Goal: Information Seeking & Learning: Check status

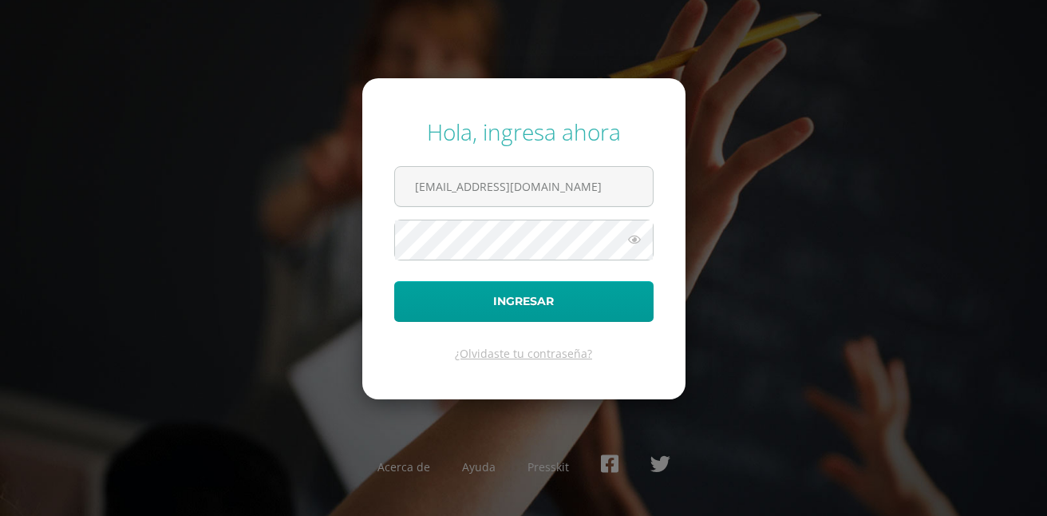
type input "[EMAIL_ADDRESS][DOMAIN_NAME]"
click at [394, 281] on button "Ingresar" at bounding box center [523, 301] width 259 height 41
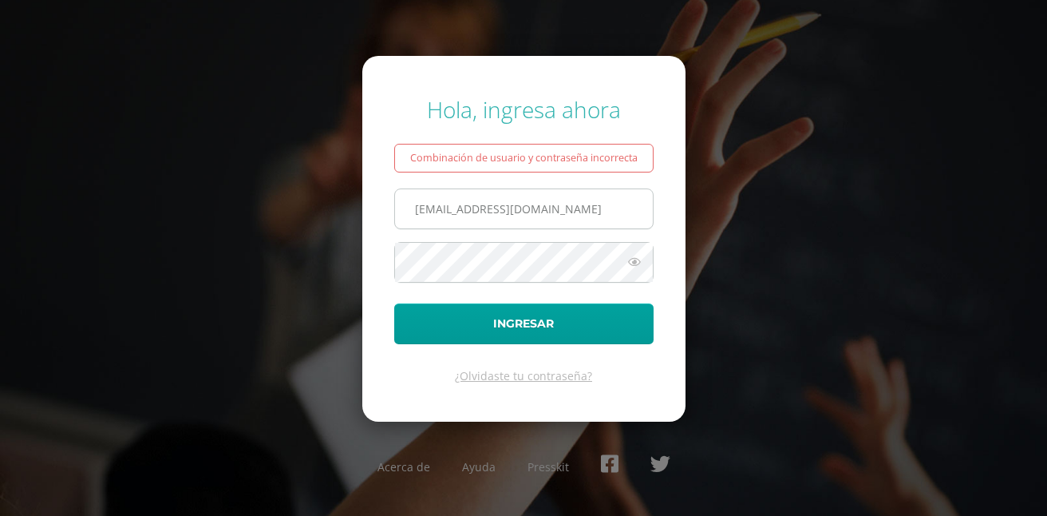
click at [413, 211] on input "[EMAIL_ADDRESS][DOMAIN_NAME]" at bounding box center [524, 208] width 258 height 39
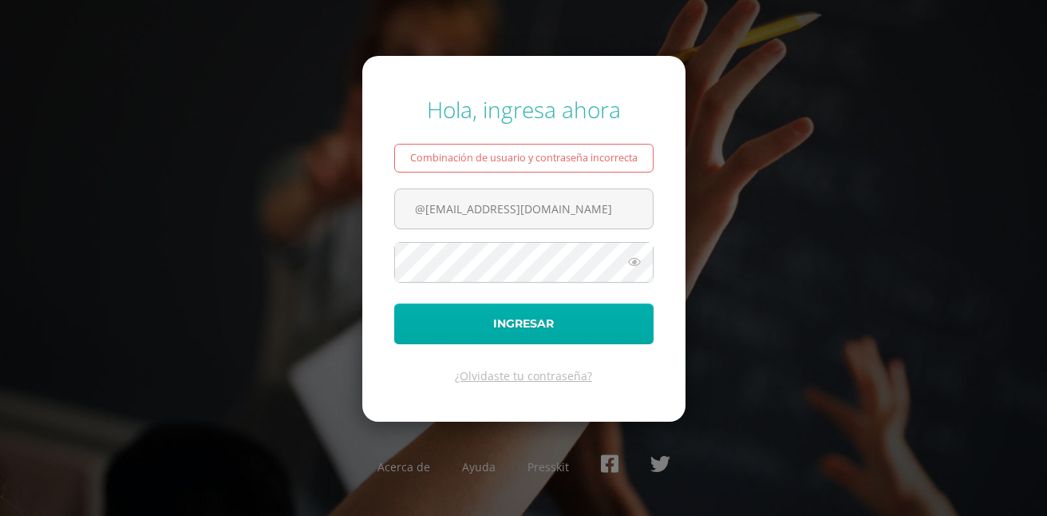
type input "@[EMAIL_ADDRESS][DOMAIN_NAME]"
click at [488, 322] on button "Ingresar" at bounding box center [523, 323] width 259 height 41
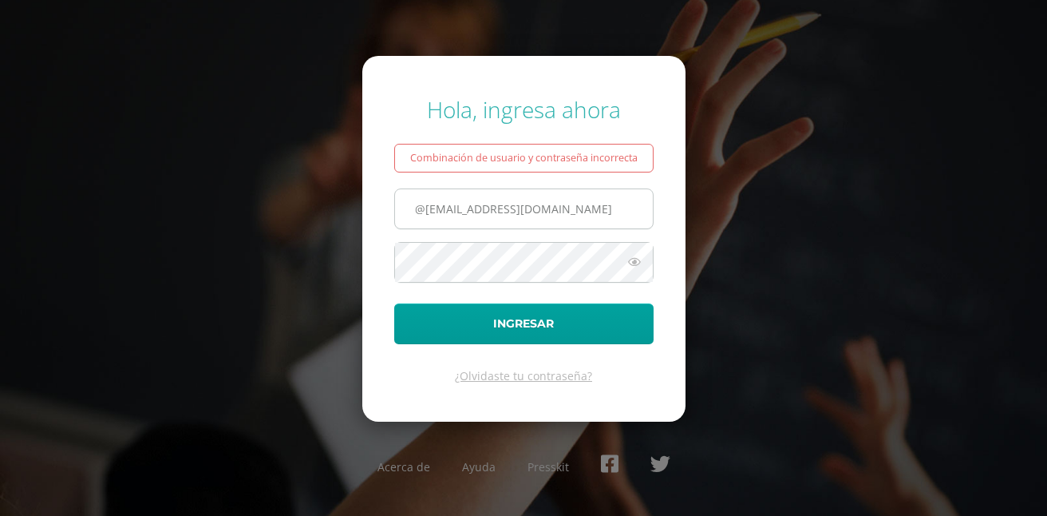
click at [429, 209] on input "@[EMAIL_ADDRESS][DOMAIN_NAME]" at bounding box center [524, 208] width 258 height 39
click at [425, 215] on input "@[EMAIL_ADDRESS][DOMAIN_NAME]" at bounding box center [524, 208] width 258 height 39
click at [419, 212] on input "[EMAIL_ADDRESS][DOMAIN_NAME]" at bounding box center [524, 208] width 258 height 39
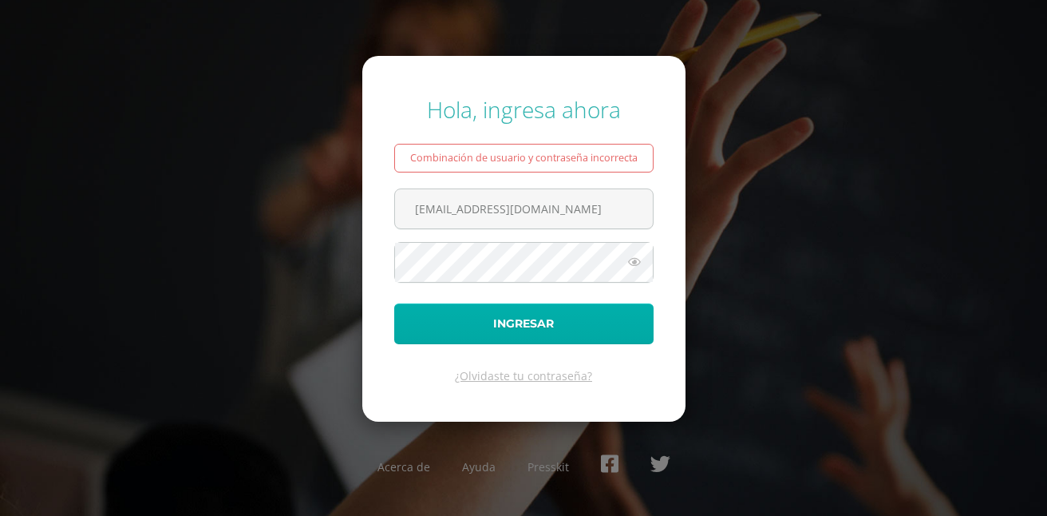
type input "Comercruz@gmail.com"
click at [579, 338] on button "Ingresar" at bounding box center [523, 323] width 259 height 41
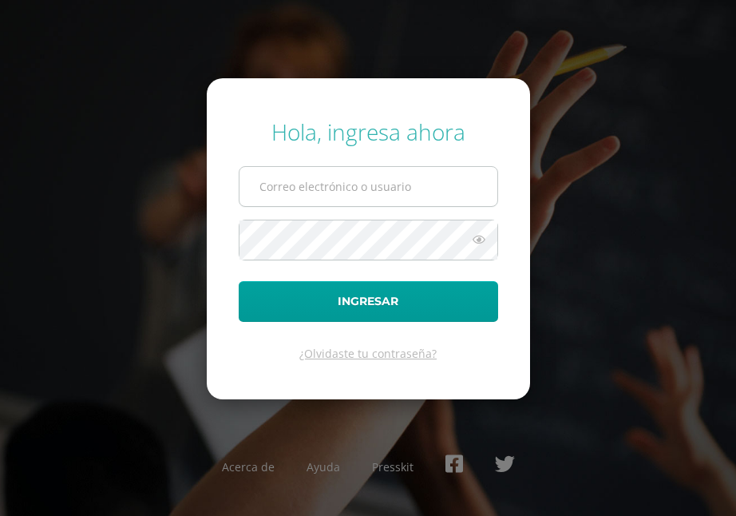
click at [397, 190] on input "text" at bounding box center [368, 186] width 258 height 39
type input "comercruz@gmail.com"
click at [261, 187] on input "comercruz@gmail.com" at bounding box center [368, 186] width 258 height 39
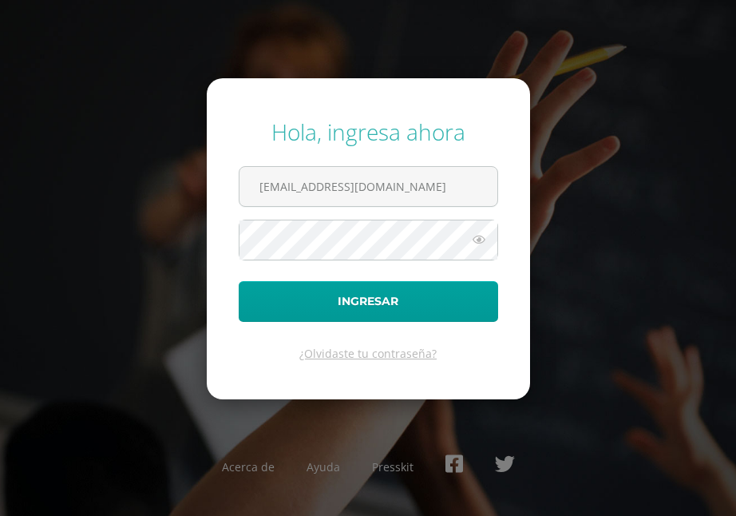
click at [598, 218] on div "Hola, ingresa ahora comercruz@gmail.com Ingresar ¿Olvidaste tu contraseña? Acer…" at bounding box center [368, 258] width 736 height 308
click at [437, 186] on input "comercruz@gmail.com" at bounding box center [368, 186] width 258 height 39
click at [215, 235] on form "Hola, ingresa ahora comercruz@gmail.com Ingresar ¿Olvidaste tu contraseña?" at bounding box center [368, 238] width 323 height 321
click at [239, 281] on button "Ingresar" at bounding box center [368, 301] width 259 height 41
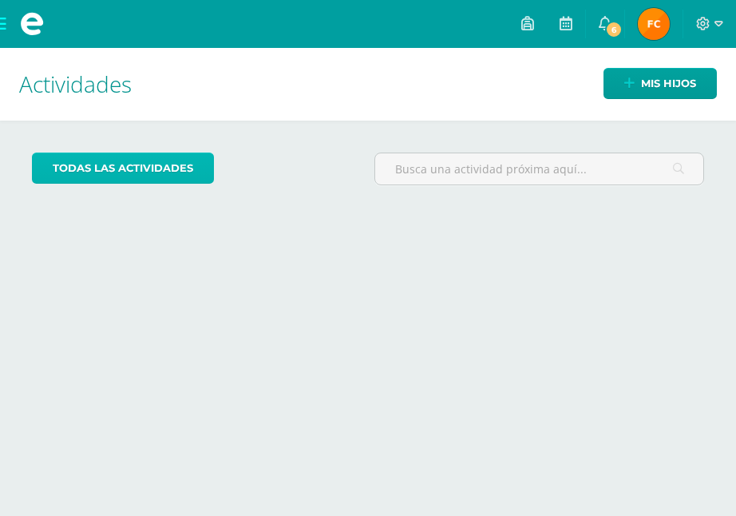
click at [195, 156] on link "todas las Actividades" at bounding box center [123, 167] width 182 height 31
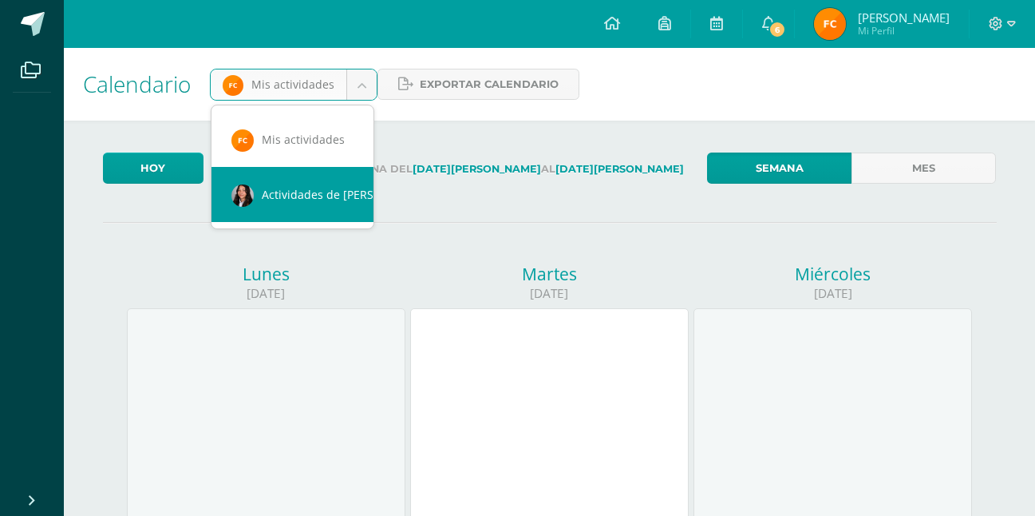
scroll to position [0, 14]
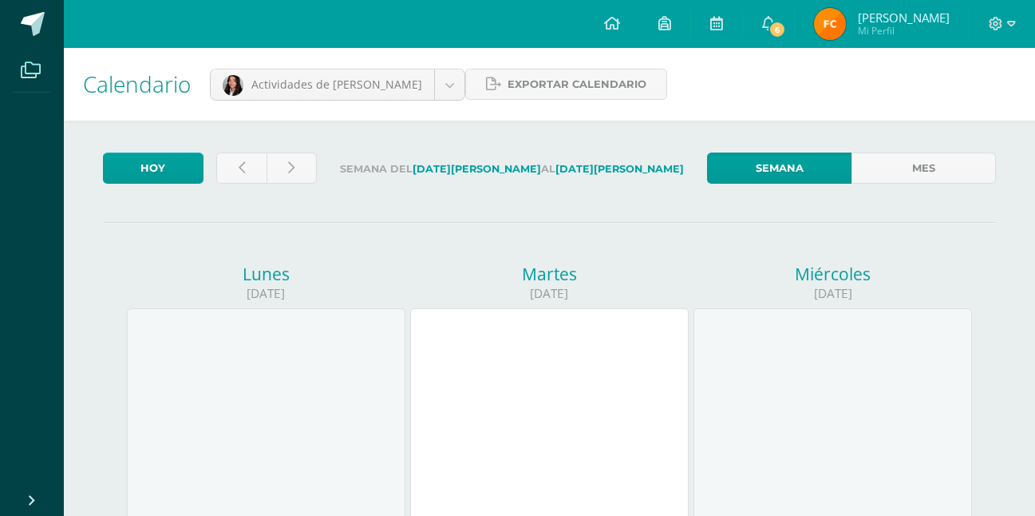
click at [31, 65] on icon at bounding box center [31, 70] width 20 height 16
click at [38, 65] on icon at bounding box center [31, 70] width 20 height 16
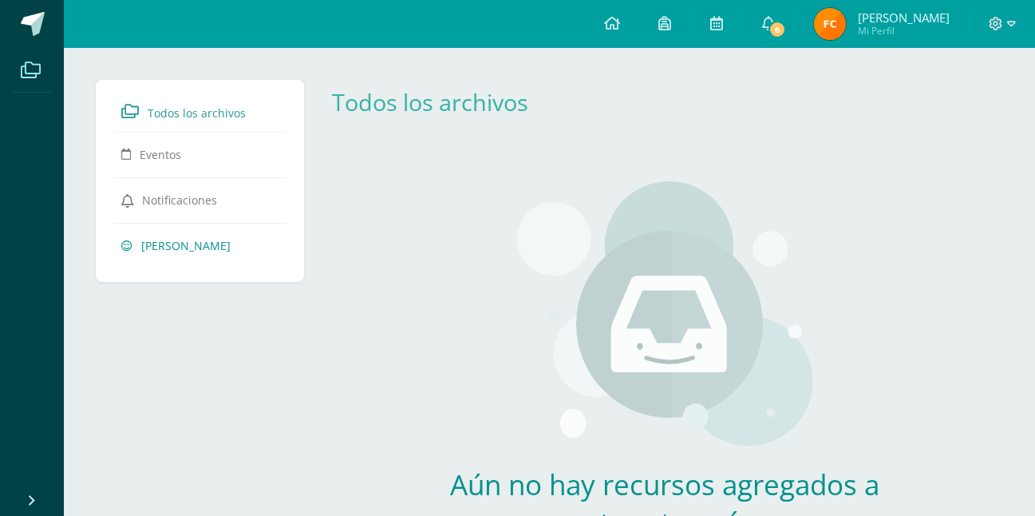
click at [173, 238] on span "Natalia Cruz" at bounding box center [185, 245] width 89 height 15
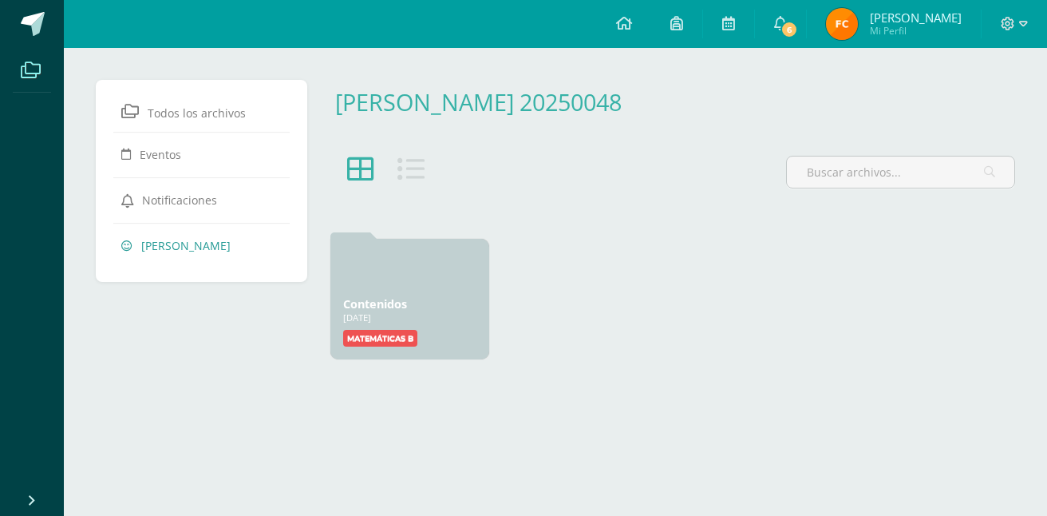
click at [444, 313] on div "[DATE]" at bounding box center [409, 317] width 133 height 12
click at [413, 153] on div at bounding box center [671, 191] width 699 height 84
click at [411, 163] on icon at bounding box center [410, 169] width 27 height 27
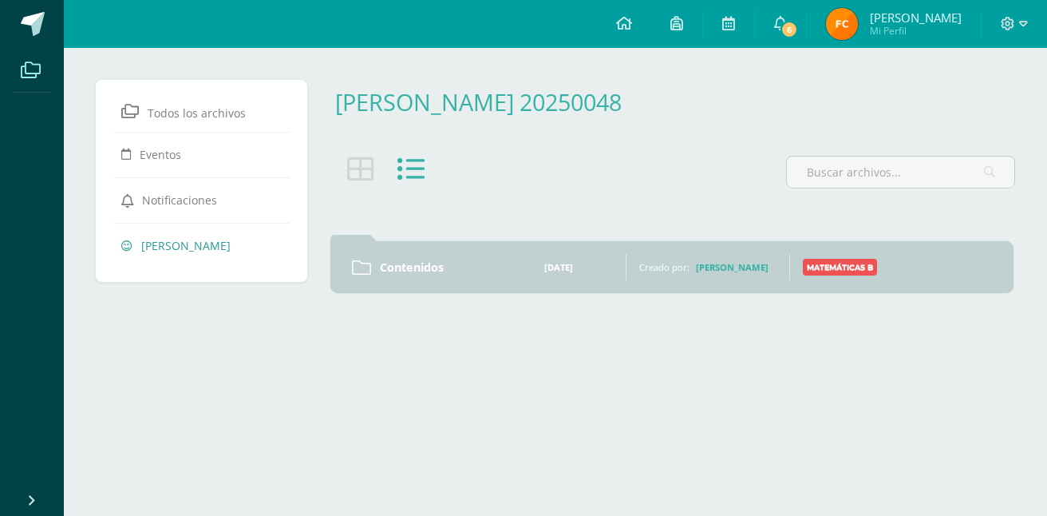
click at [208, 183] on ul "Todos los archivos Eventos Notificaciones Natalia Cruz" at bounding box center [201, 180] width 160 height 166
click at [160, 196] on span "Notificaciones" at bounding box center [179, 199] width 75 height 15
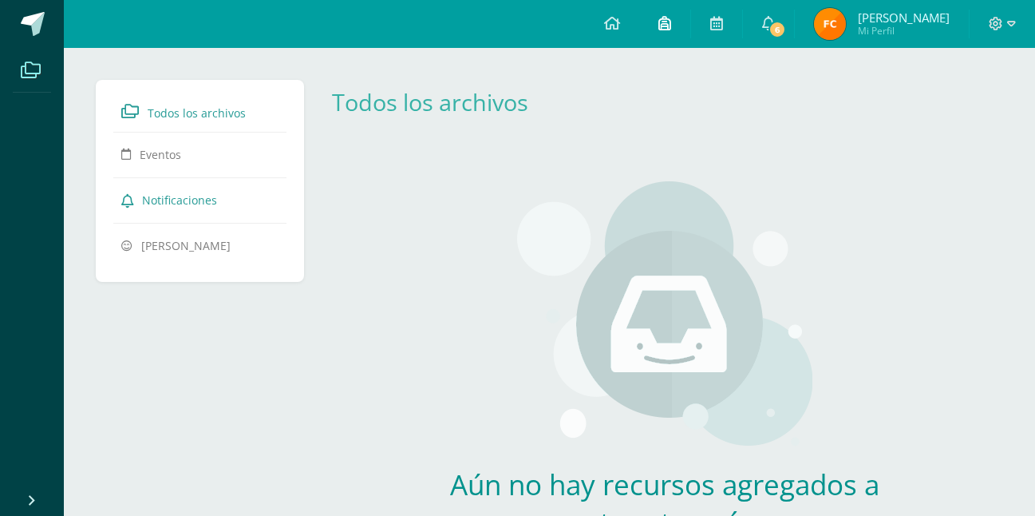
click at [671, 29] on icon at bounding box center [664, 23] width 13 height 14
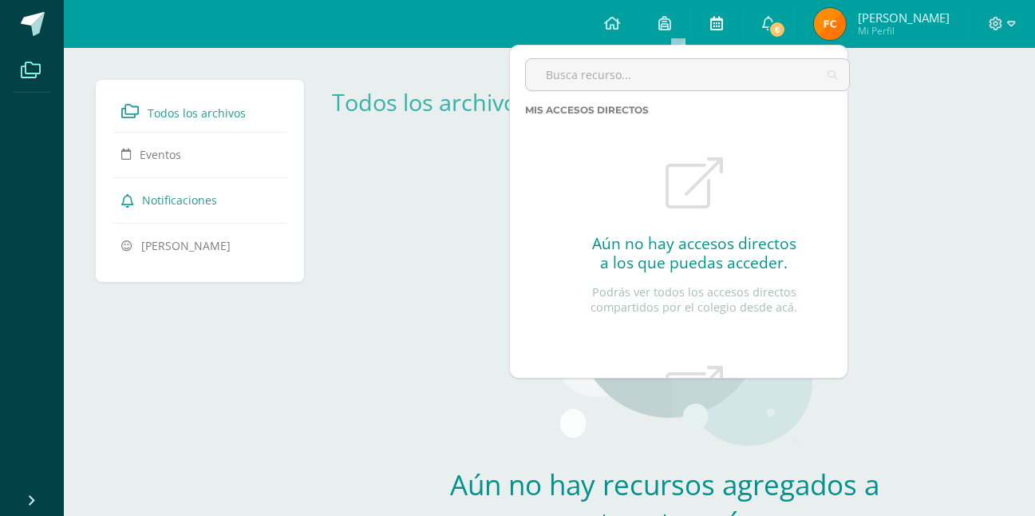
click at [737, 30] on link at bounding box center [716, 24] width 51 height 48
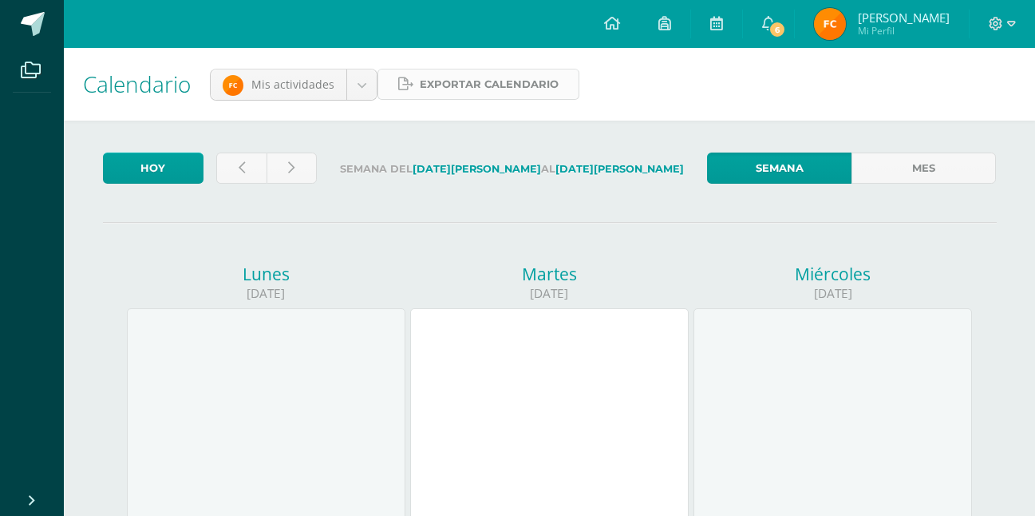
click at [456, 84] on span "Exportar calendario" at bounding box center [489, 84] width 139 height 30
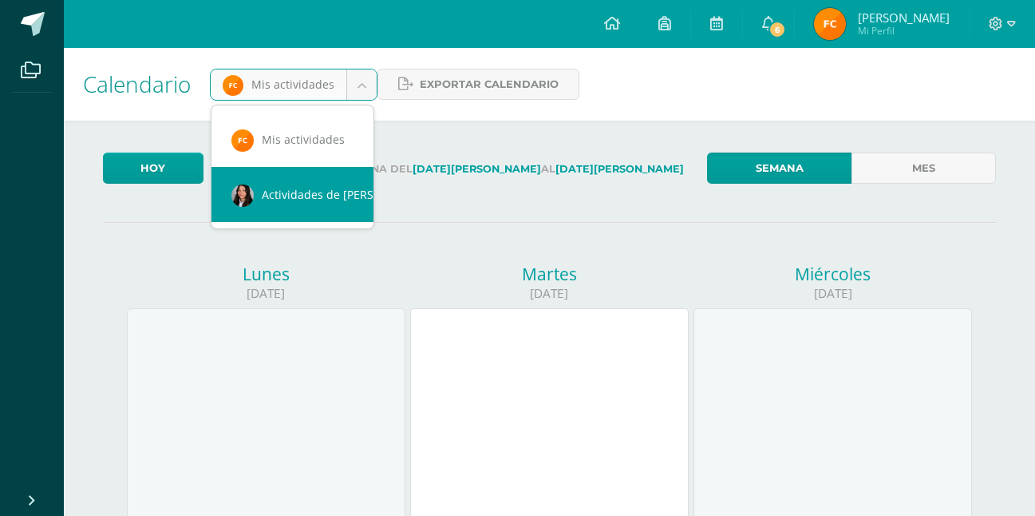
scroll to position [0, 14]
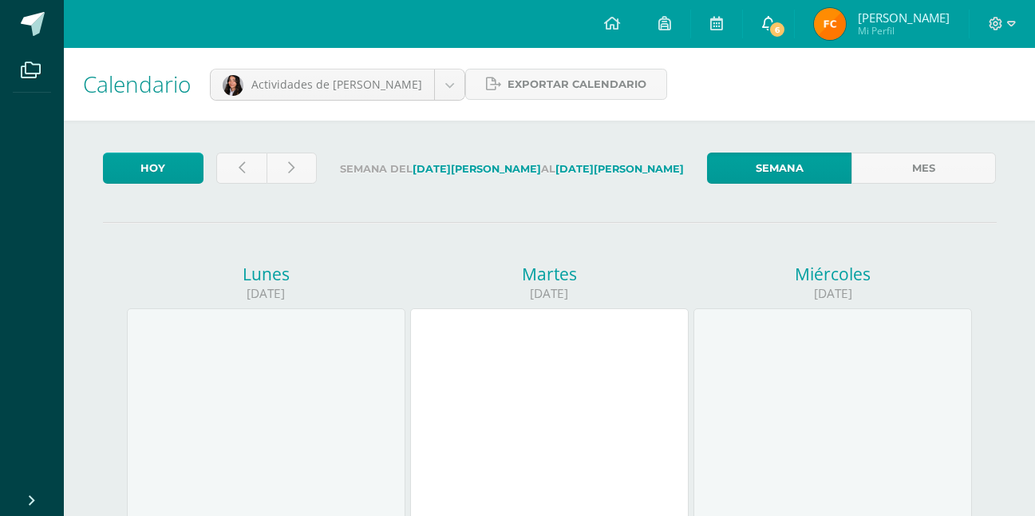
click at [786, 23] on span "6" at bounding box center [777, 30] width 18 height 18
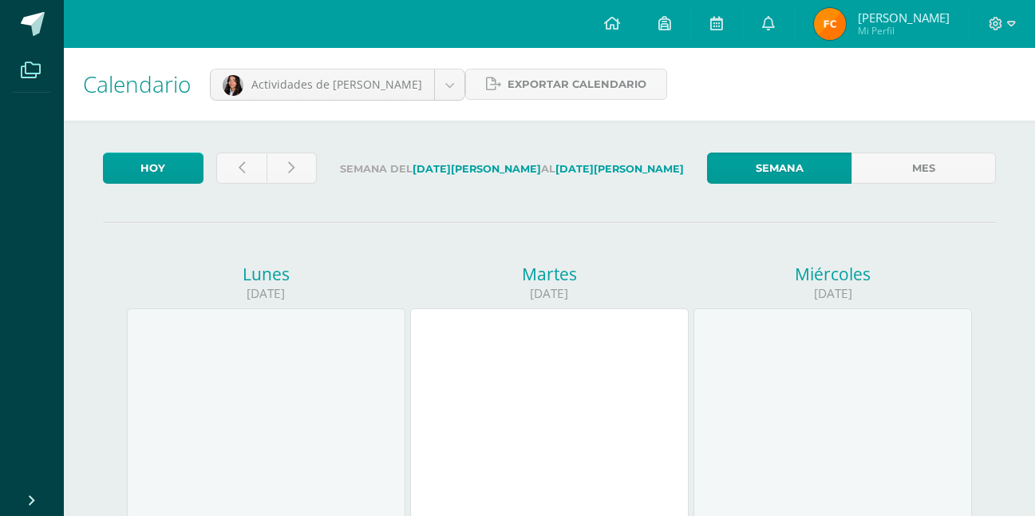
click at [38, 78] on icon at bounding box center [31, 70] width 20 height 16
click at [22, 63] on icon at bounding box center [31, 70] width 20 height 16
click at [38, 23] on span at bounding box center [33, 24] width 24 height 24
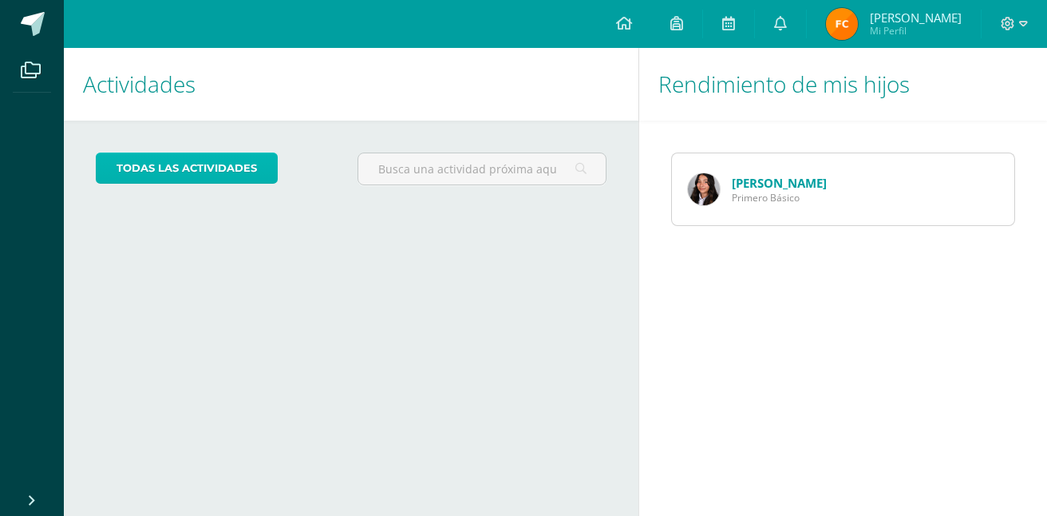
click at [242, 161] on link "todas las Actividades" at bounding box center [187, 167] width 182 height 31
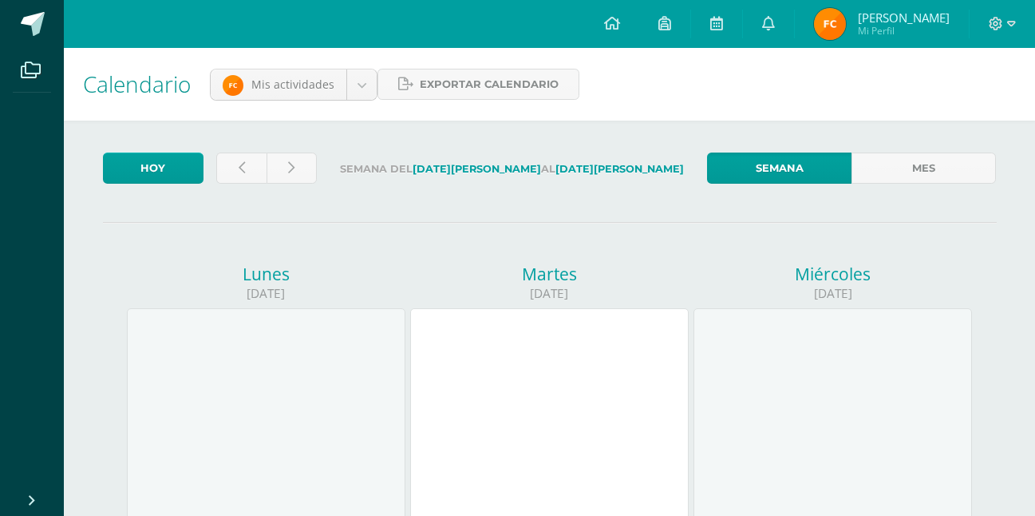
drag, startPoint x: 0, startPoint y: 0, endPoint x: 631, endPoint y: 230, distance: 671.8
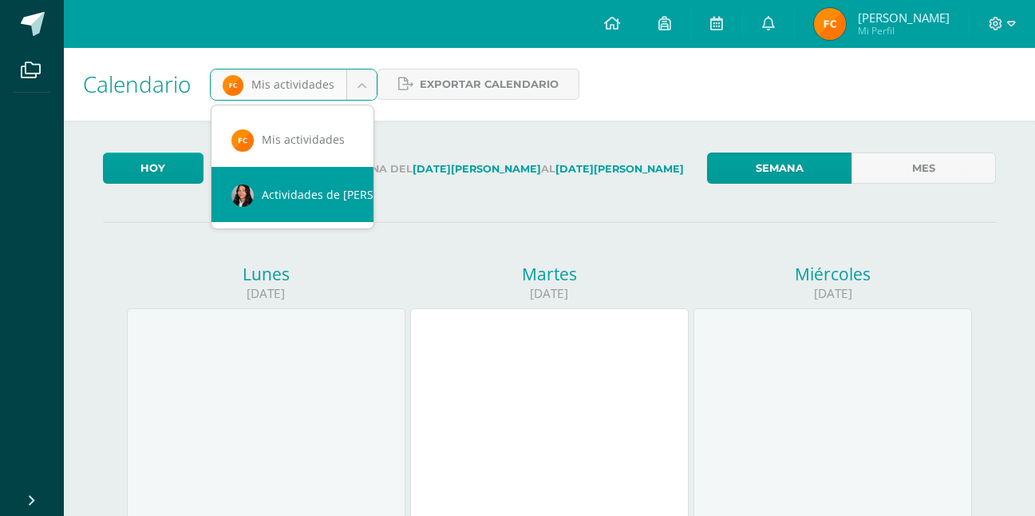
scroll to position [0, 14]
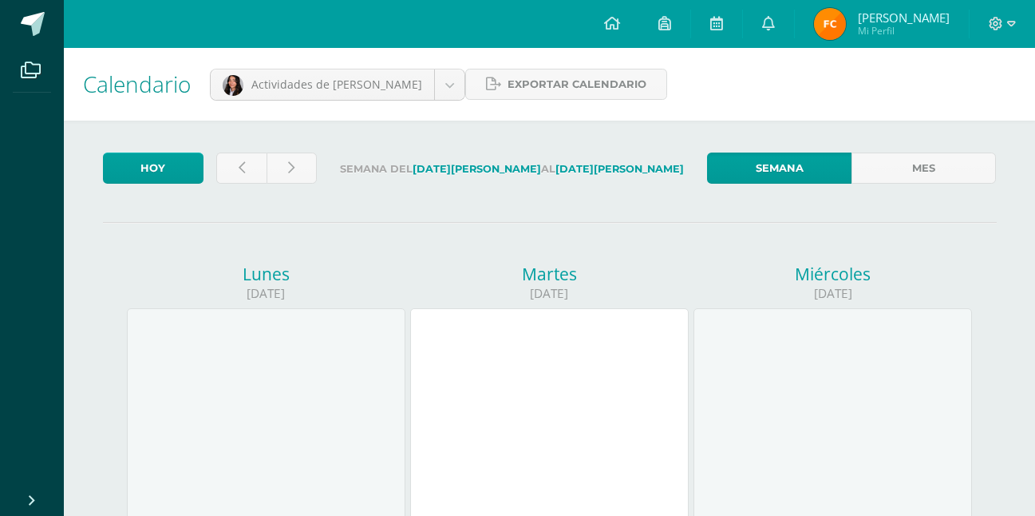
click at [22, 74] on icon at bounding box center [31, 70] width 20 height 16
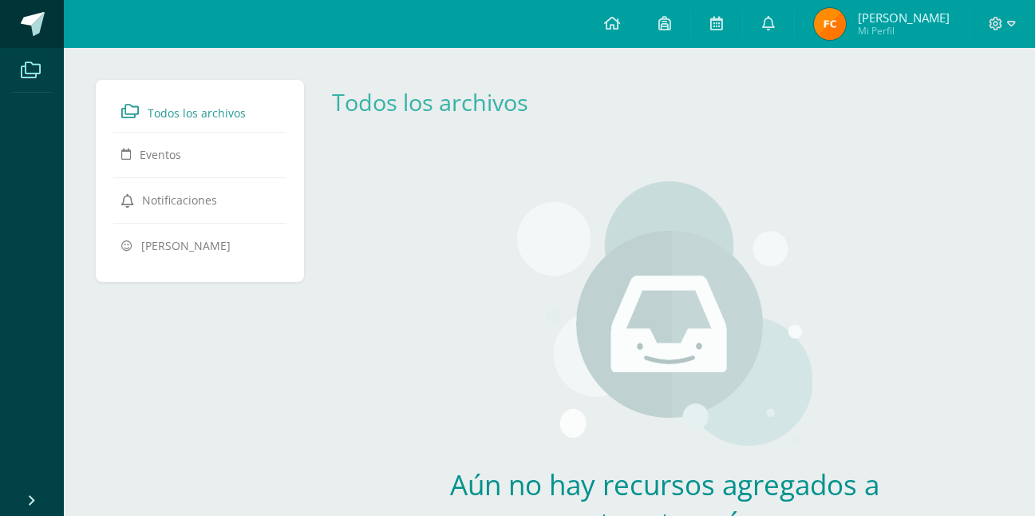
click at [34, 26] on span at bounding box center [33, 24] width 24 height 24
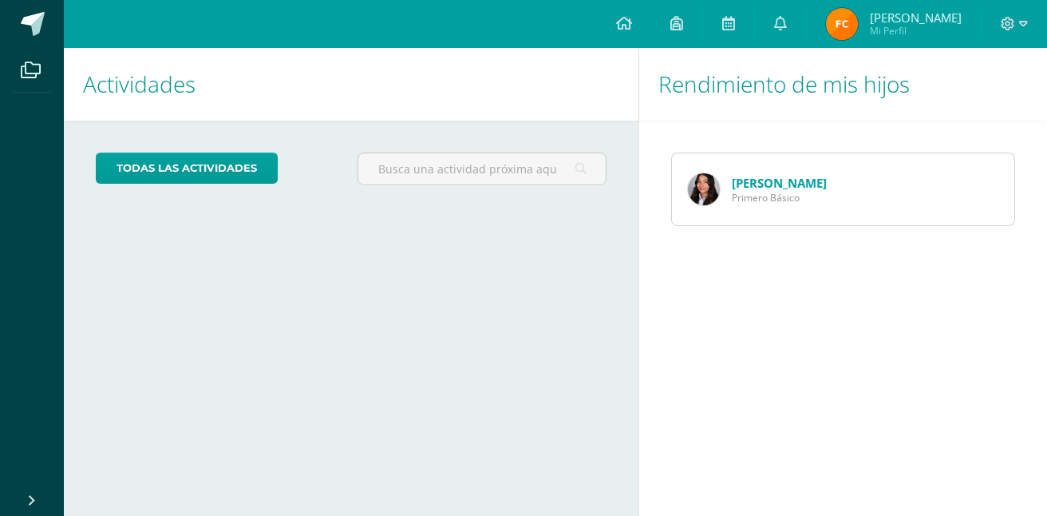
click at [823, 184] on div "Natalia Cruz Primero Básico" at bounding box center [843, 188] width 344 height 73
click at [769, 184] on link "[PERSON_NAME]" at bounding box center [779, 183] width 95 height 16
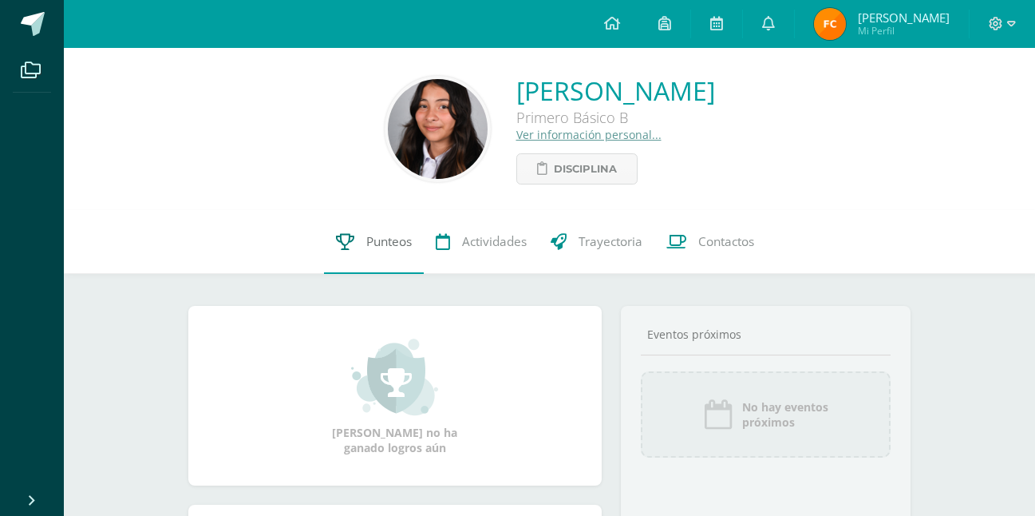
click at [400, 235] on span "Punteos" at bounding box center [388, 241] width 45 height 17
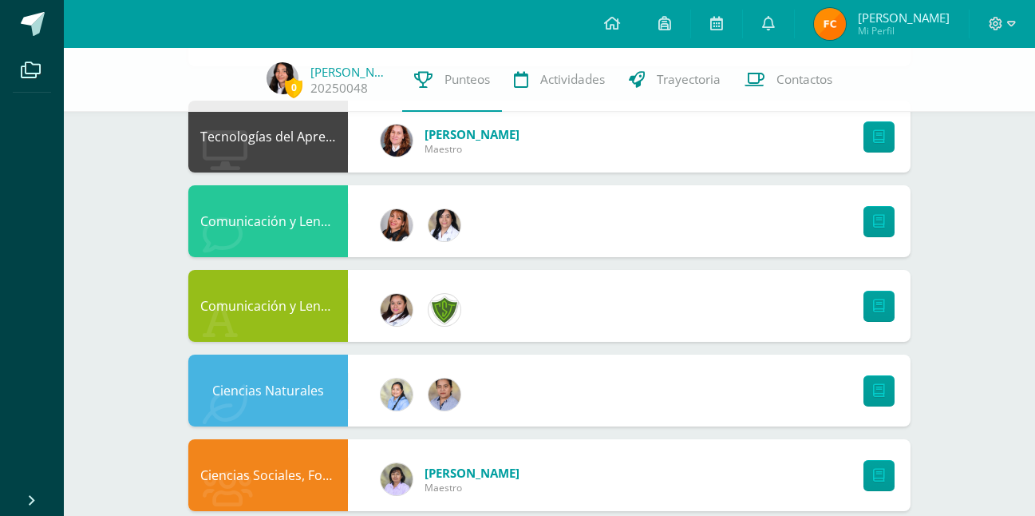
scroll to position [160, 0]
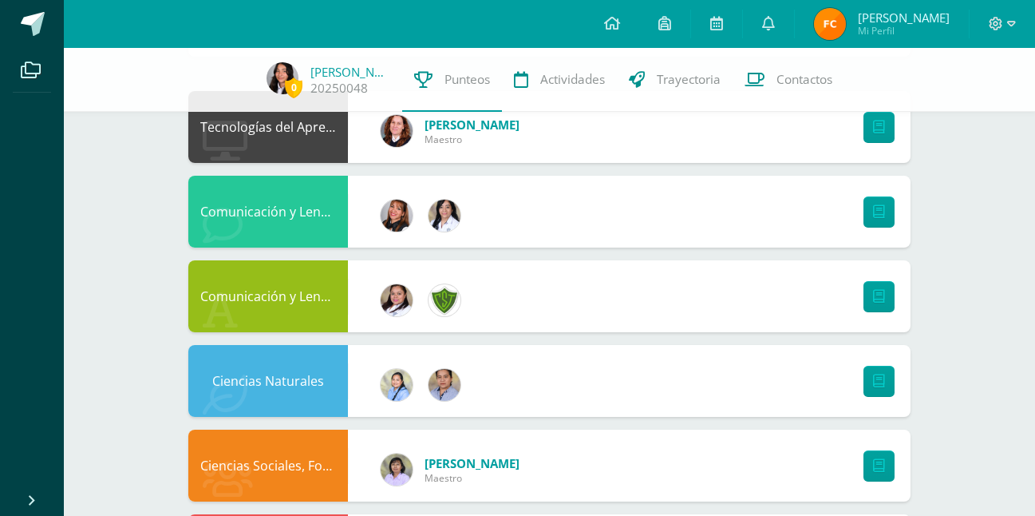
click at [382, 188] on div at bounding box center [389, 216] width 48 height 72
click at [350, 210] on div at bounding box center [421, 212] width 144 height 64
click at [873, 223] on link at bounding box center [878, 211] width 31 height 31
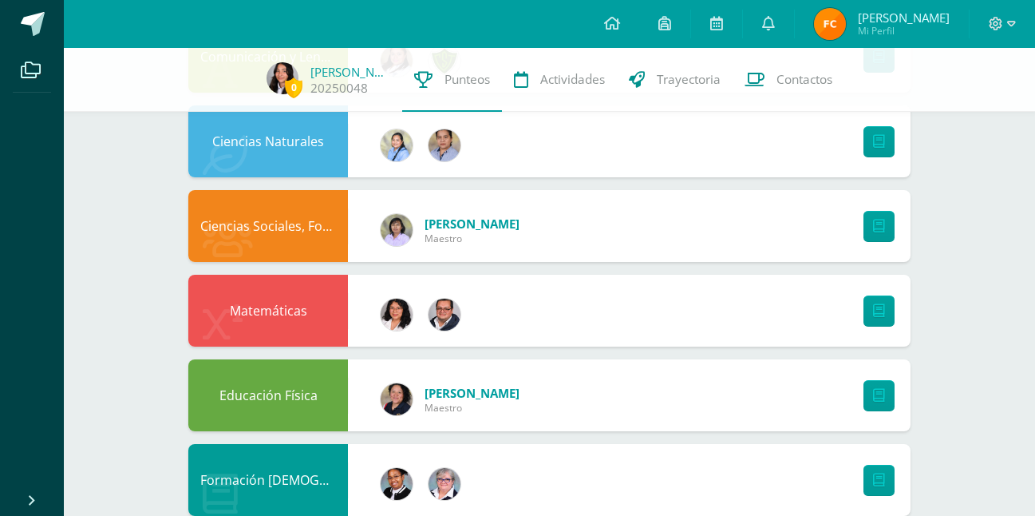
scroll to position [0, 0]
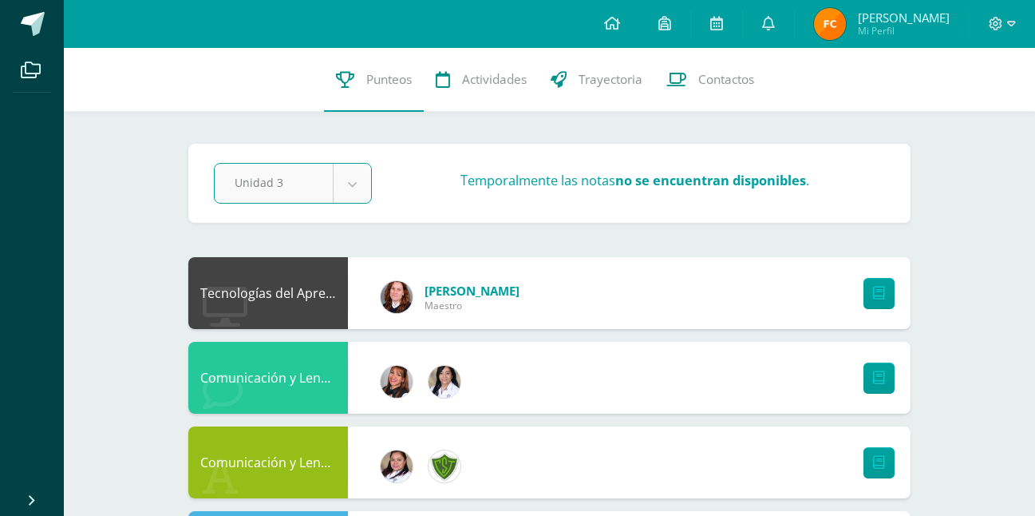
select select "Unidad 3"
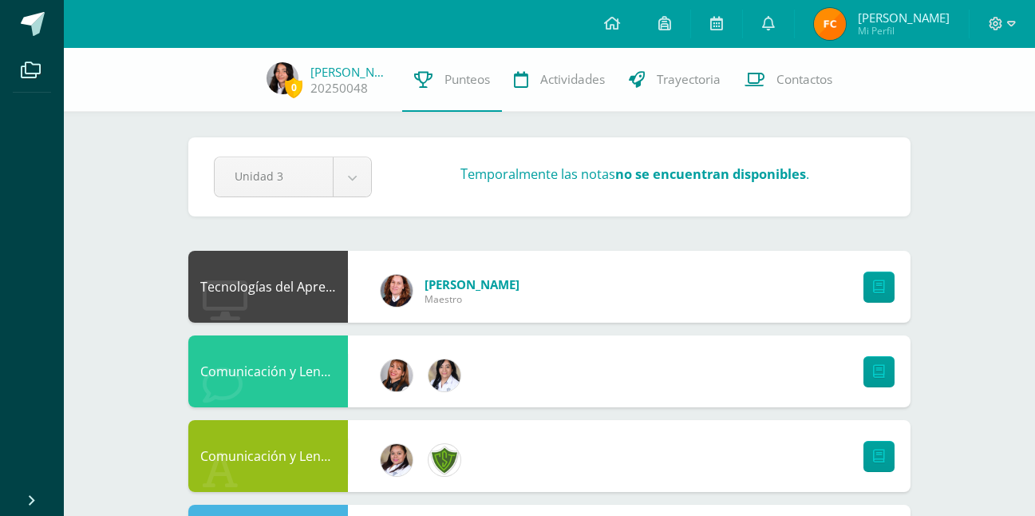
click at [360, 284] on div "Elida Del Maestro" at bounding box center [450, 287] width 203 height 64
click at [397, 270] on div "Elida Del Maestro" at bounding box center [450, 291] width 171 height 72
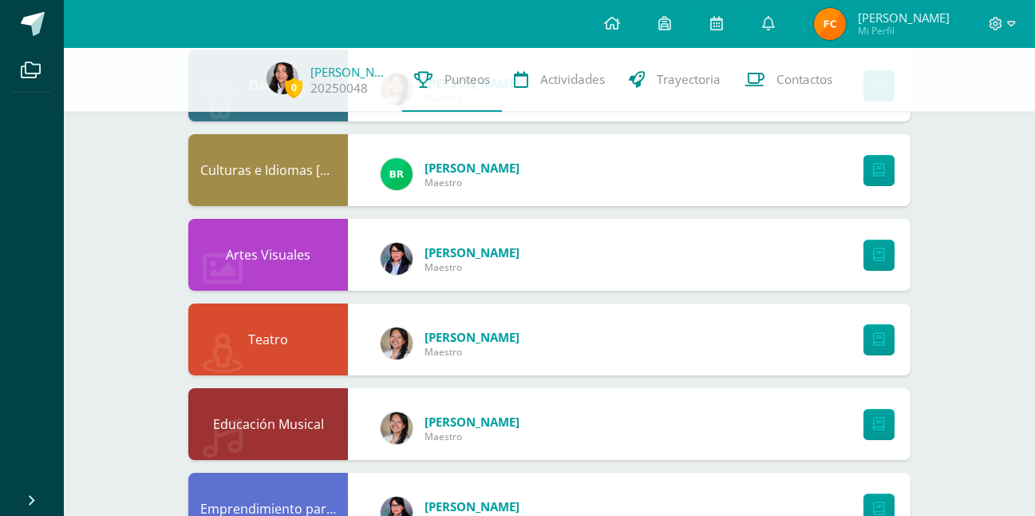
scroll to position [1077, 0]
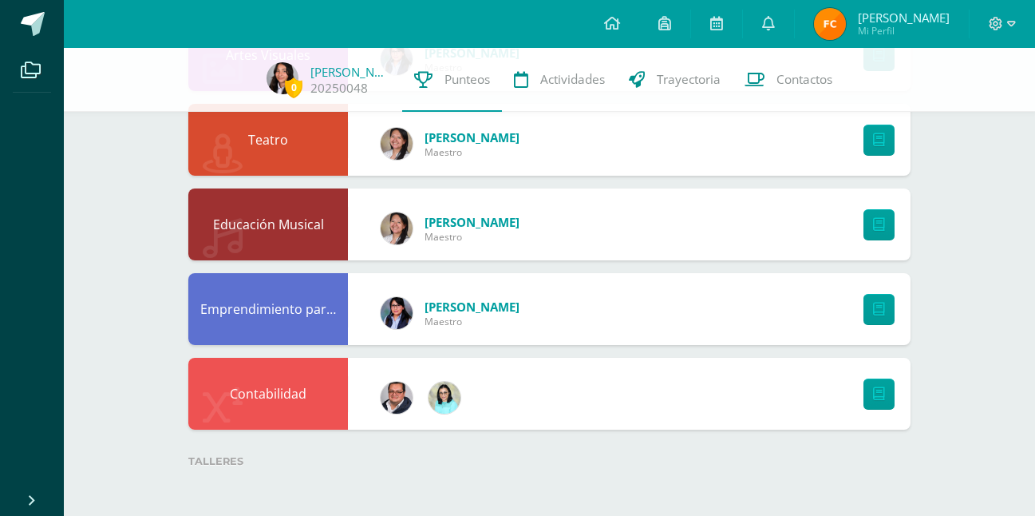
click at [498, 396] on div "Contabilidad" at bounding box center [549, 394] width 722 height 72
click at [314, 400] on div "Contabilidad" at bounding box center [268, 394] width 160 height 72
click at [878, 403] on link at bounding box center [878, 393] width 31 height 31
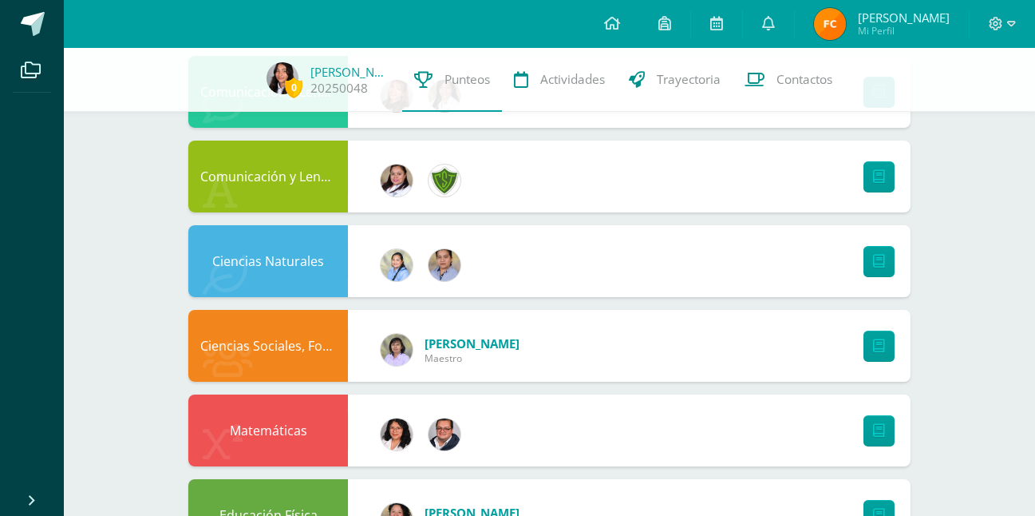
scroll to position [0, 0]
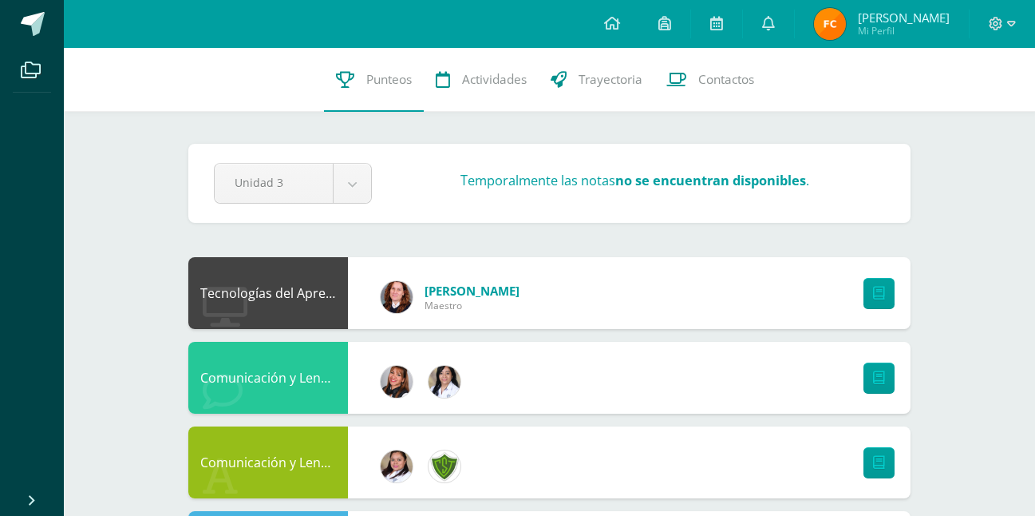
click at [664, 176] on strong "no se encuentran disponibles" at bounding box center [710, 181] width 191 height 18
drag, startPoint x: 610, startPoint y: 176, endPoint x: 867, endPoint y: 187, distance: 258.0
click at [867, 187] on div "Temporalmente las notas no se encuentran disponibles ." at bounding box center [634, 184] width 513 height 24
drag, startPoint x: 867, startPoint y: 187, endPoint x: 718, endPoint y: 246, distance: 160.5
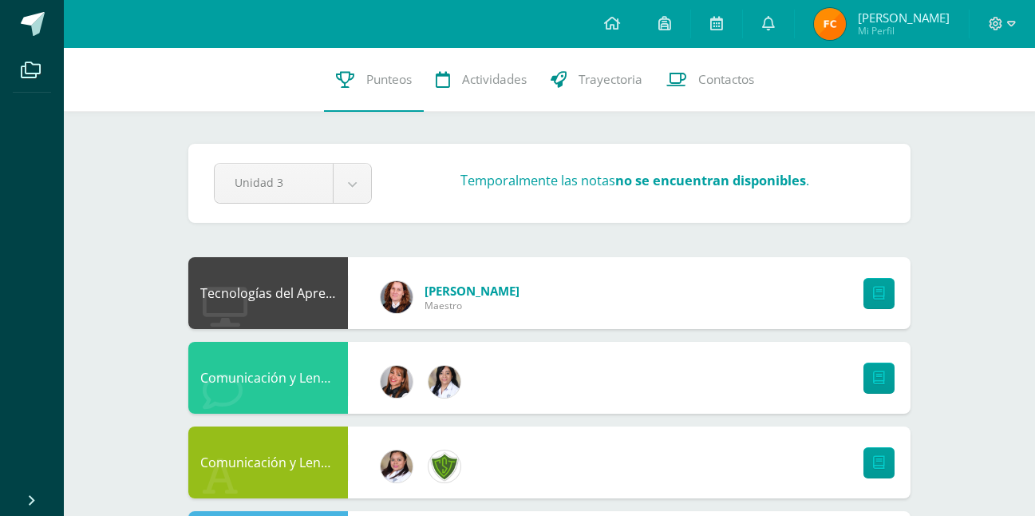
click at [897, 384] on div at bounding box center [875, 378] width 71 height 72
click at [866, 381] on link at bounding box center [878, 377] width 31 height 31
click at [605, 94] on link "Trayectoria" at bounding box center [597, 80] width 116 height 64
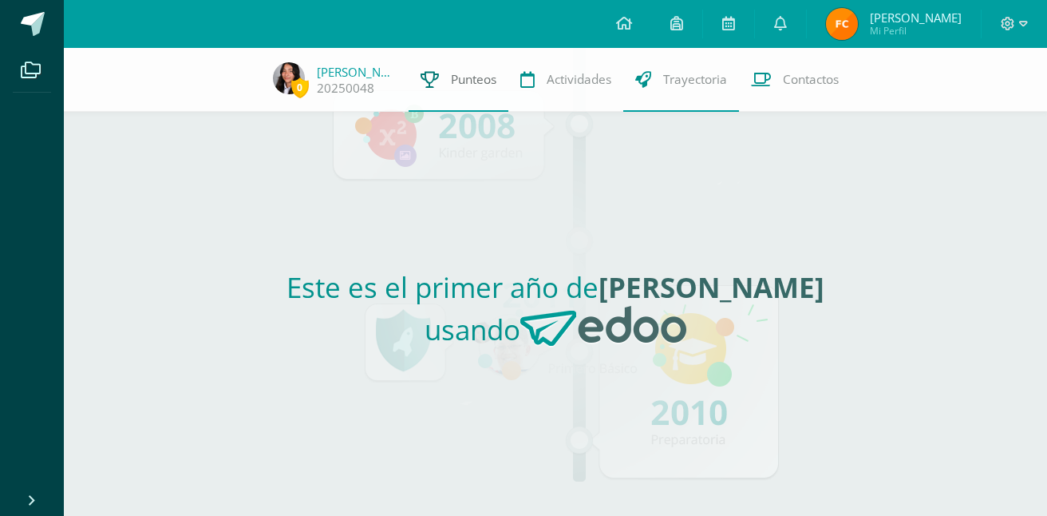
click at [457, 79] on span "Punteos" at bounding box center [473, 79] width 45 height 17
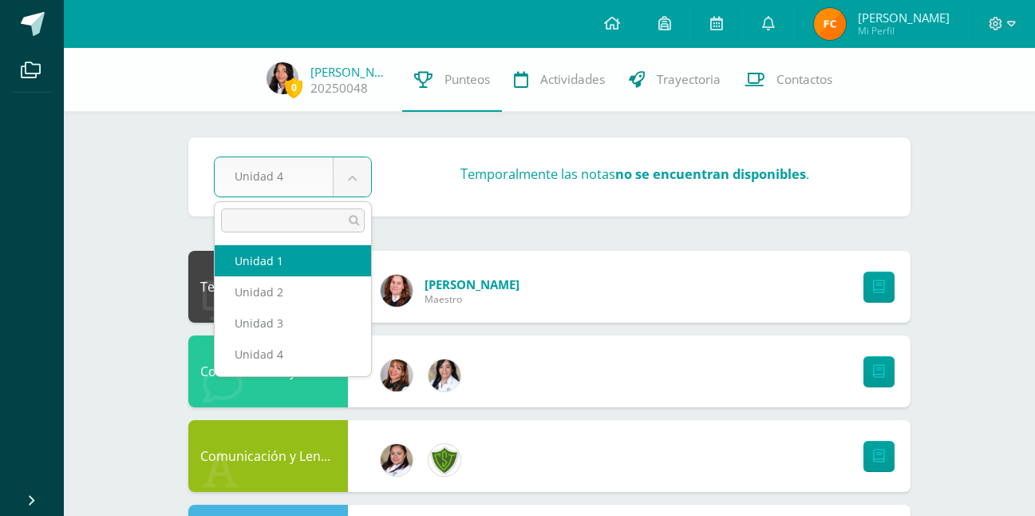
select select "Unidad 1"
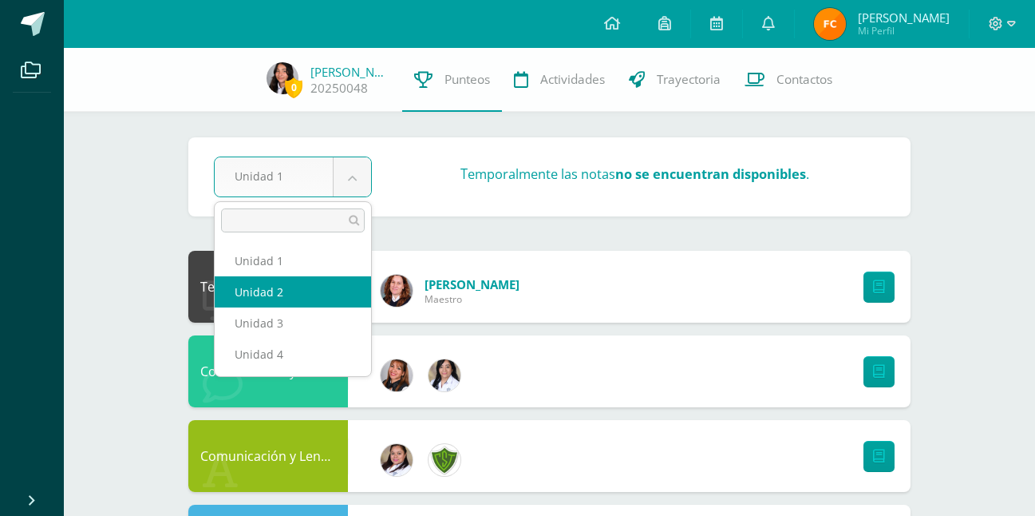
select select "Unidad 2"
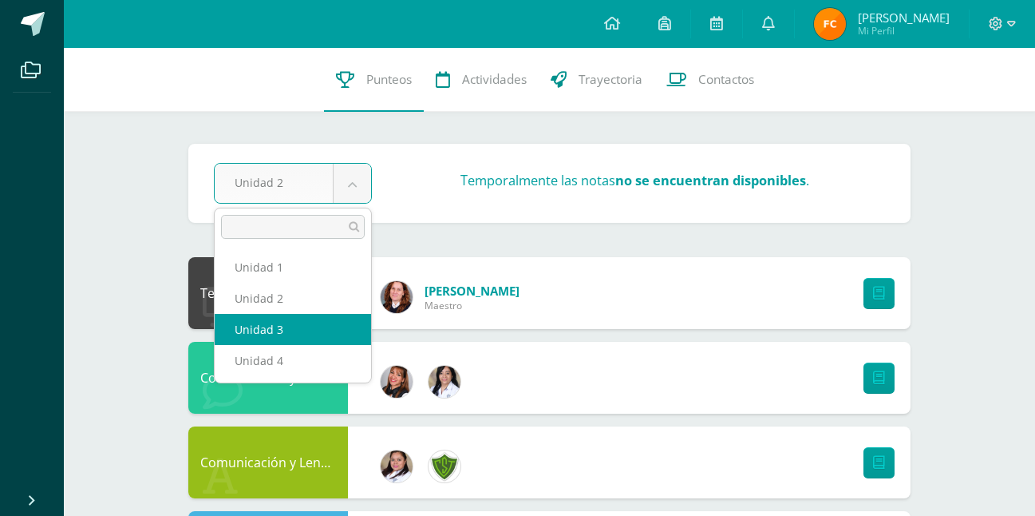
select select "Unidad 3"
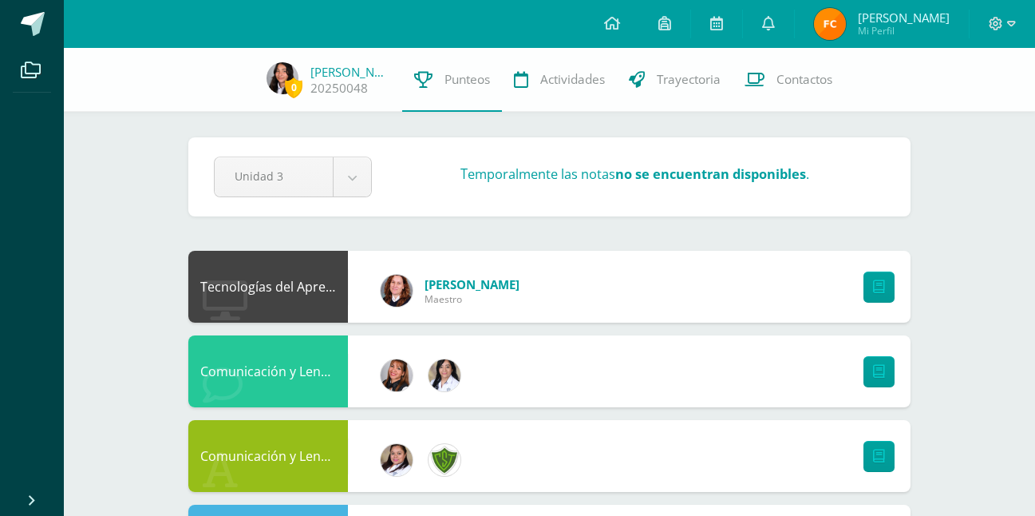
click at [304, 309] on div "Tecnologías del Aprendizaje y la Comunicación" at bounding box center [268, 287] width 160 height 72
drag, startPoint x: 310, startPoint y: 294, endPoint x: 268, endPoint y: 280, distance: 44.4
click at [268, 280] on div "Tecnologías del Aprendizaje y la Comunicación" at bounding box center [268, 287] width 160 height 72
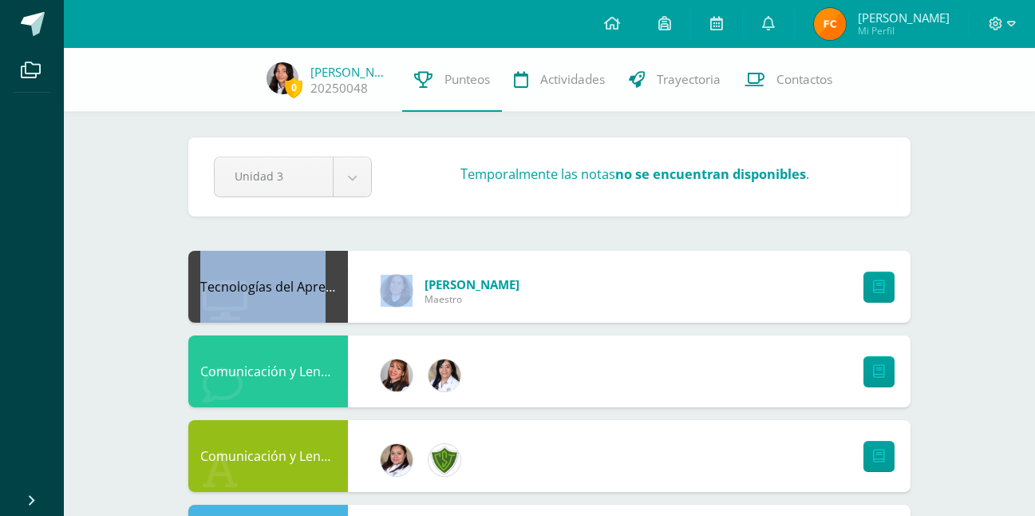
click at [268, 280] on div "Tecnologías del Aprendizaje y la Comunicación" at bounding box center [268, 287] width 160 height 72
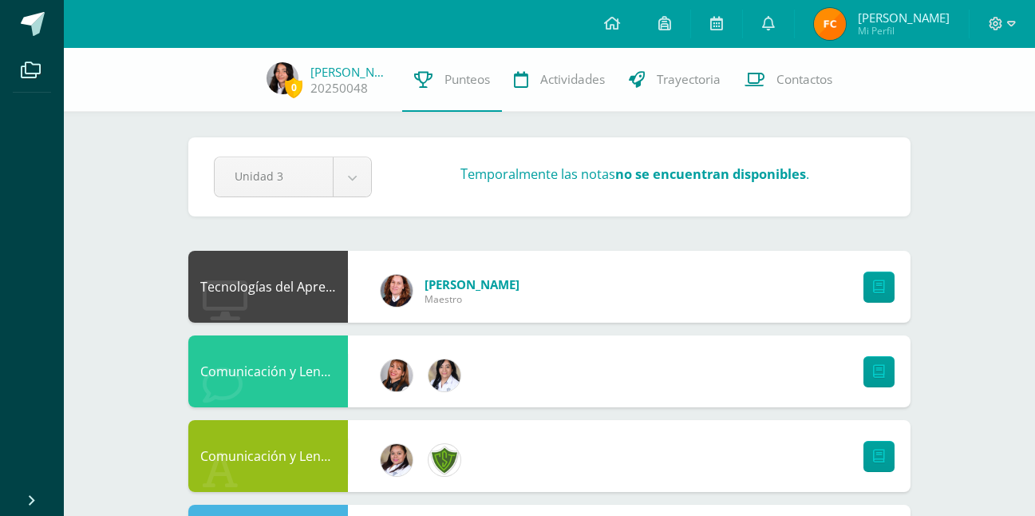
drag, startPoint x: 268, startPoint y: 280, endPoint x: 554, endPoint y: 278, distance: 285.7
click at [554, 278] on div "Tecnologías del Aprendizaje y la Comunicación [PERSON_NAME] Del Maestro" at bounding box center [549, 287] width 722 height 72
click at [571, 365] on div "Comunicación y Lenguaje, Idioma Extranjero" at bounding box center [549, 371] width 722 height 72
drag, startPoint x: 588, startPoint y: 365, endPoint x: 685, endPoint y: 342, distance: 99.5
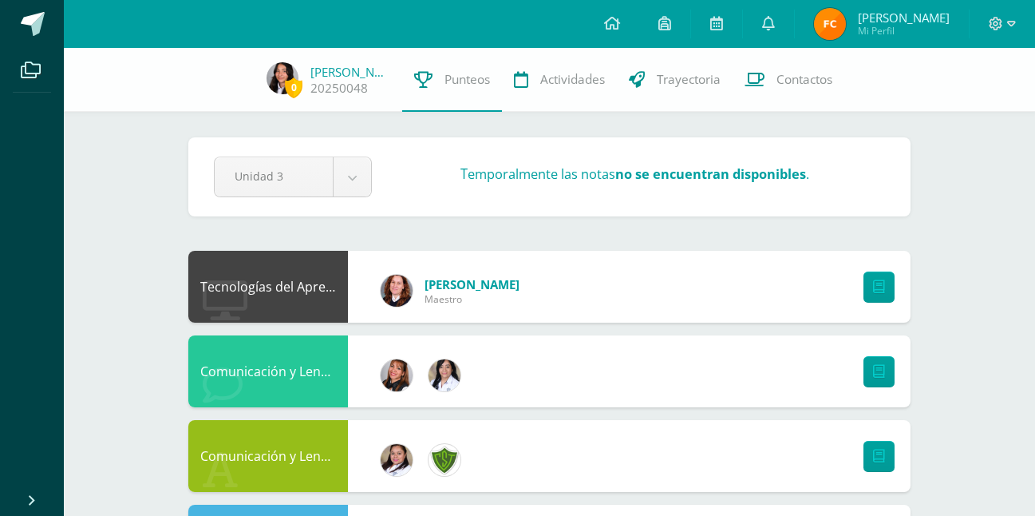
click at [646, 353] on div "Comunicación y Lenguaje, Idioma Extranjero" at bounding box center [549, 371] width 722 height 72
click at [685, 342] on div "Comunicación y Lenguaje, Idioma Extranjero" at bounding box center [549, 371] width 722 height 72
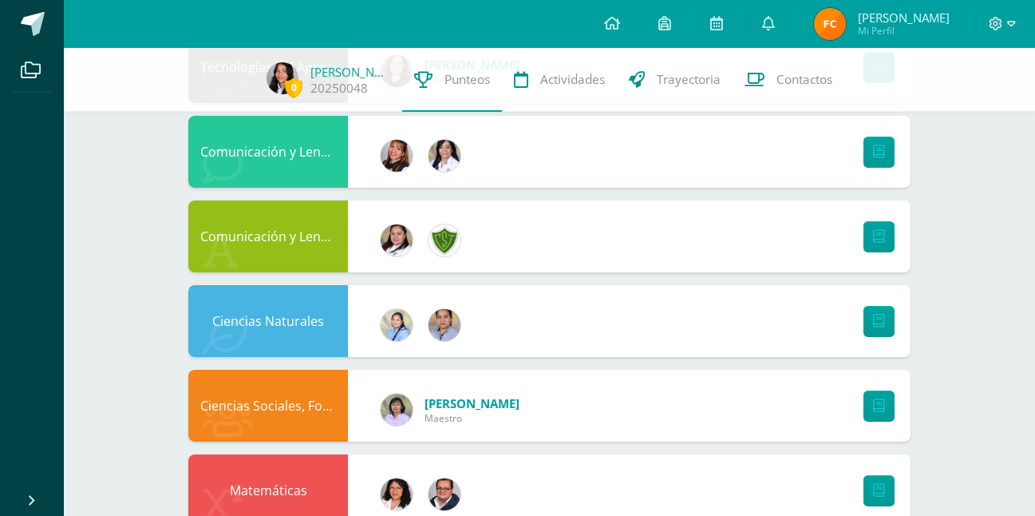
scroll to position [239, 0]
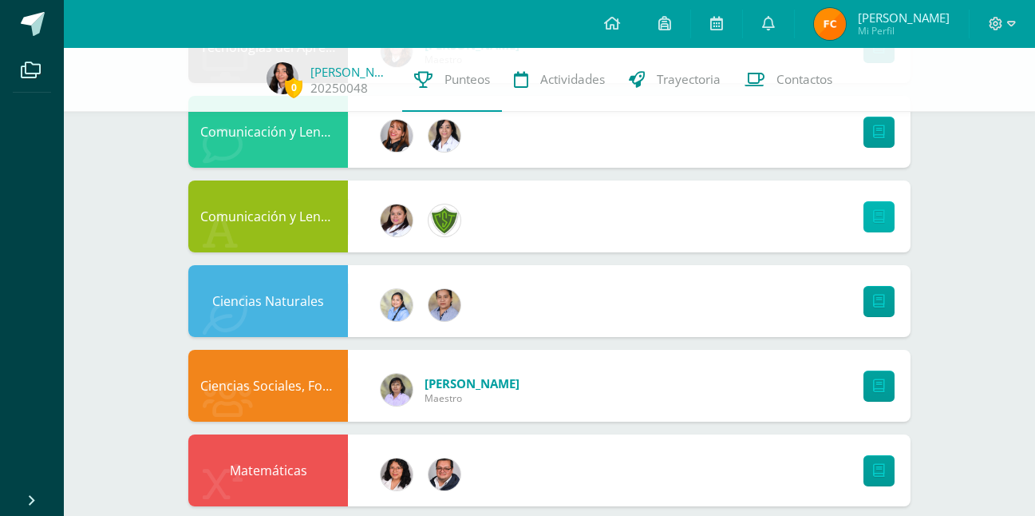
click at [877, 210] on icon at bounding box center [879, 217] width 12 height 14
